Goal: Obtain resource: Download file/media

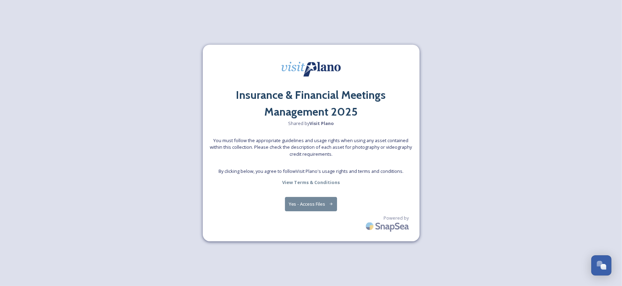
click at [316, 205] on button "Yes - Access Files" at bounding box center [311, 204] width 52 height 14
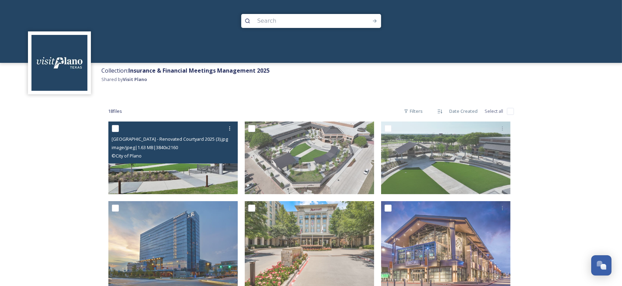
click at [114, 127] on input "checkbox" at bounding box center [115, 128] width 7 height 7
checkbox input "true"
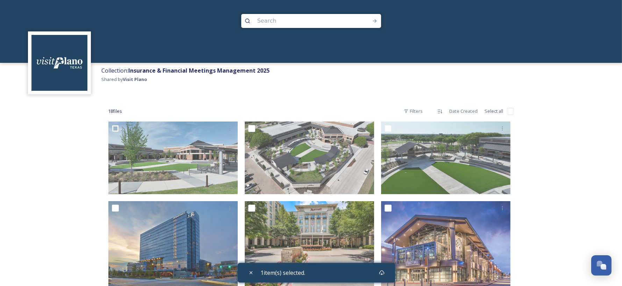
drag, startPoint x: 487, startPoint y: 111, endPoint x: 494, endPoint y: 112, distance: 7.1
click at [488, 112] on span "Select all" at bounding box center [494, 111] width 19 height 7
click at [509, 111] on input "checkbox" at bounding box center [510, 111] width 7 height 7
checkbox input "true"
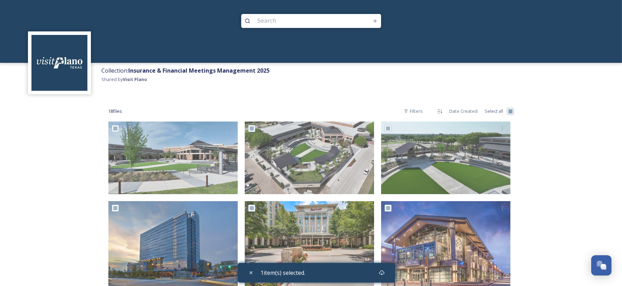
checkbox input "true"
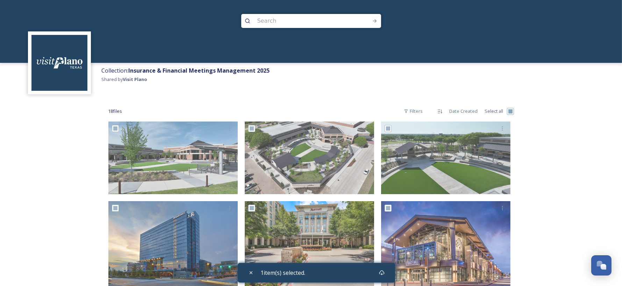
checkbox input "true"
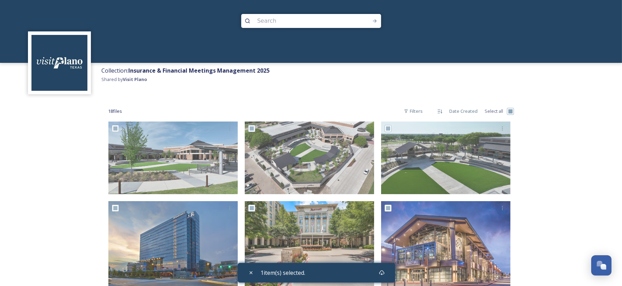
checkbox input "true"
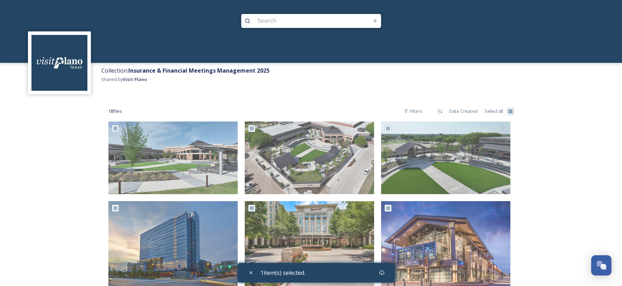
checkbox input "true"
click at [388, 275] on icon at bounding box center [385, 273] width 6 height 6
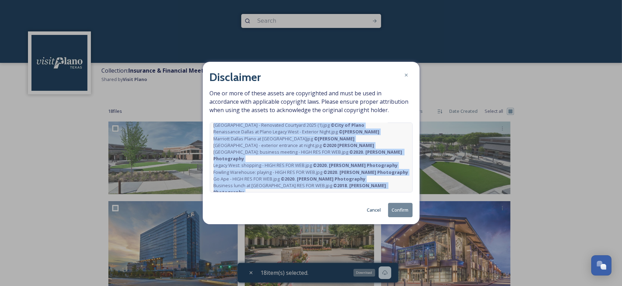
scroll to position [58, 0]
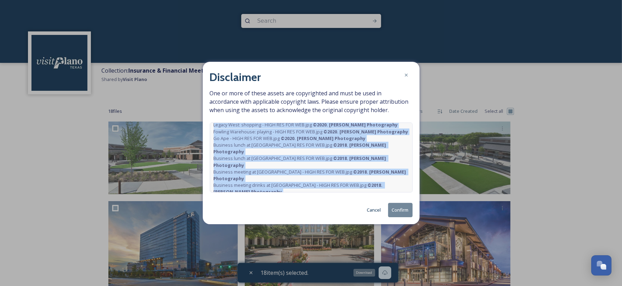
drag, startPoint x: 214, startPoint y: 129, endPoint x: 338, endPoint y: 200, distance: 142.4
click at [338, 200] on div "Disclaimer One or more of these assets are copyrighted and must be used in acco…" at bounding box center [311, 143] width 217 height 163
copy div "Lorem Ipsum Dolors - Ametconse Adipiscin 9683 (1).eli © Sedd ei Tempo Incid Utl…"
click at [401, 210] on button "Confirm" at bounding box center [400, 210] width 24 height 14
